Goal: Information Seeking & Learning: Learn about a topic

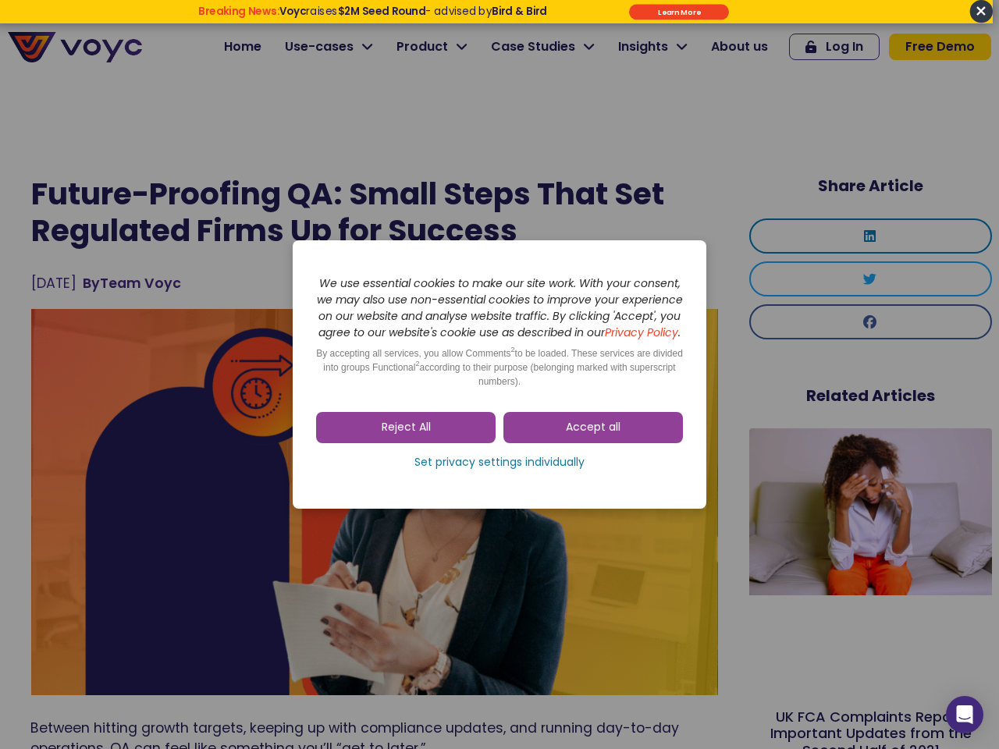
click at [593, 436] on span "Accept all" at bounding box center [593, 428] width 55 height 16
click at [406, 436] on div "Skip to consent choices We use essential cookies to make our site work. With yo…" at bounding box center [499, 374] width 999 height 749
click at [500, 471] on div "Skip to consent choices We use essential cookies to make our site work. With yo…" at bounding box center [499, 374] width 999 height 749
